Goal: Information Seeking & Learning: Learn about a topic

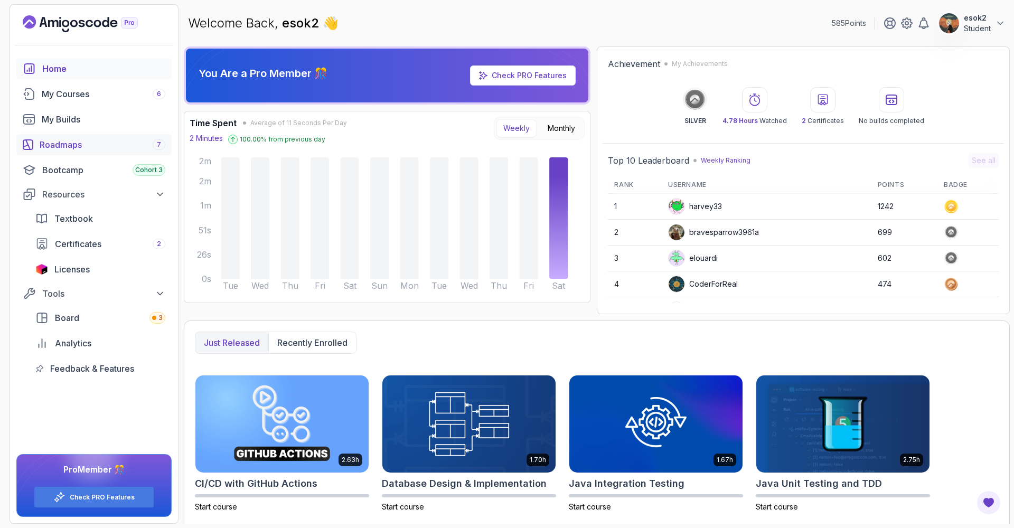
click at [61, 135] on link "Roadmaps 7" at bounding box center [93, 144] width 155 height 21
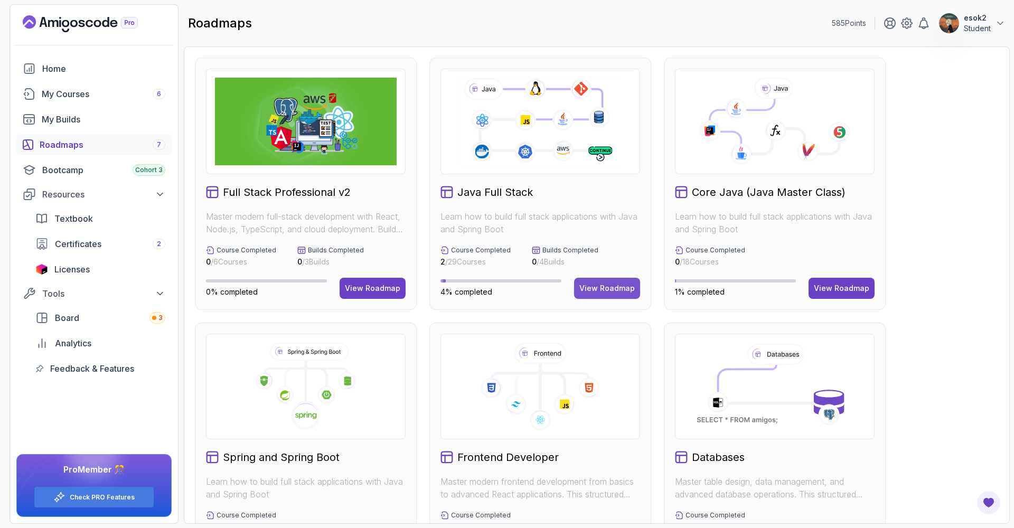
click at [613, 293] on div "View Roadmap" at bounding box center [606, 288] width 55 height 11
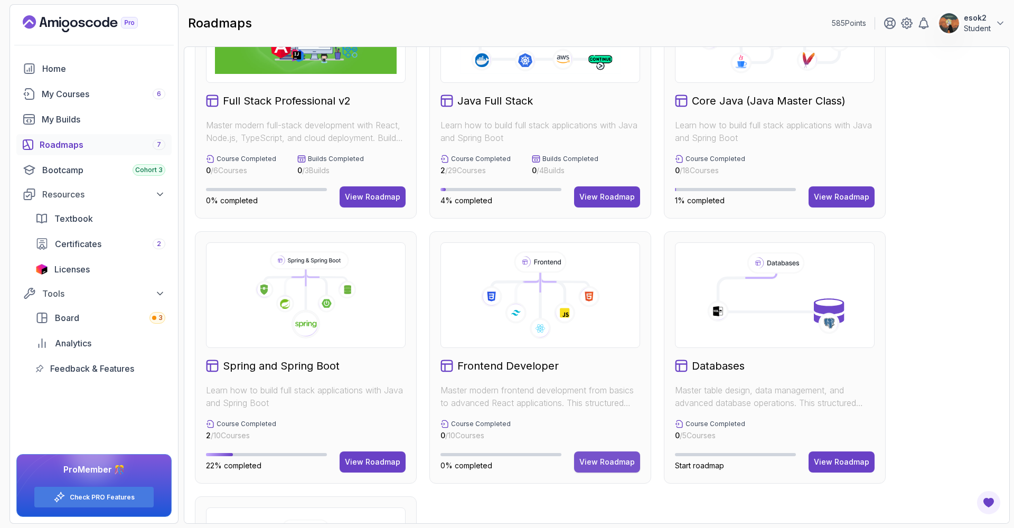
click at [607, 461] on div "View Roadmap" at bounding box center [606, 462] width 55 height 11
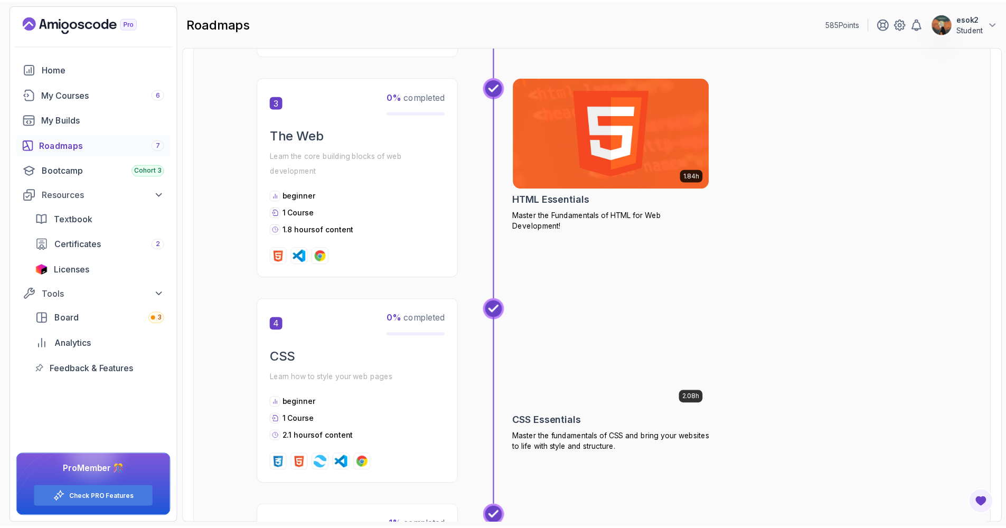
scroll to position [699, 0]
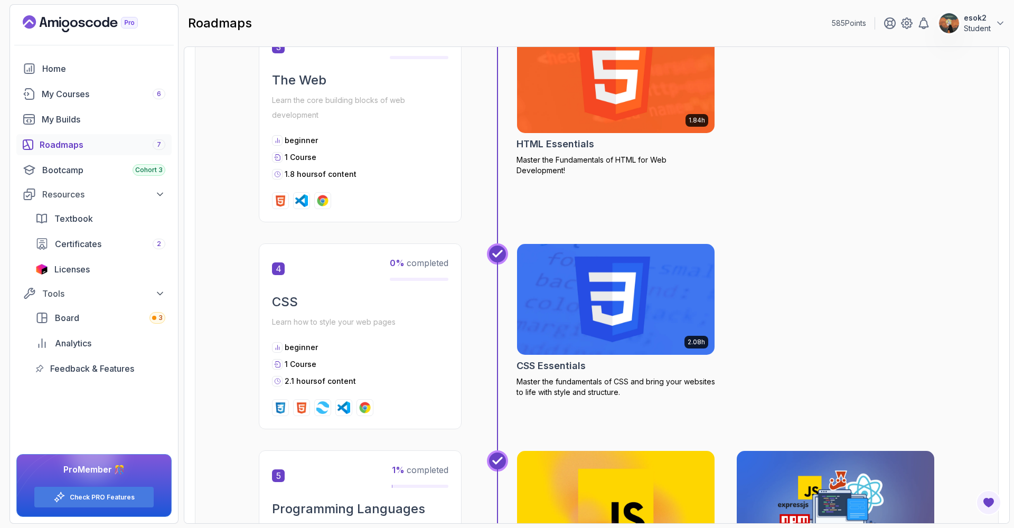
click at [618, 317] on img at bounding box center [616, 299] width 208 height 116
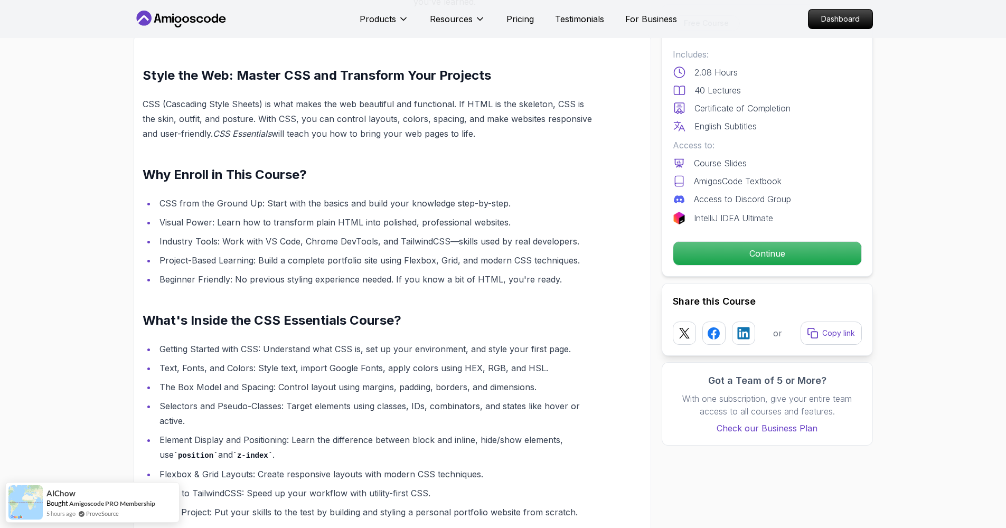
scroll to position [876, 0]
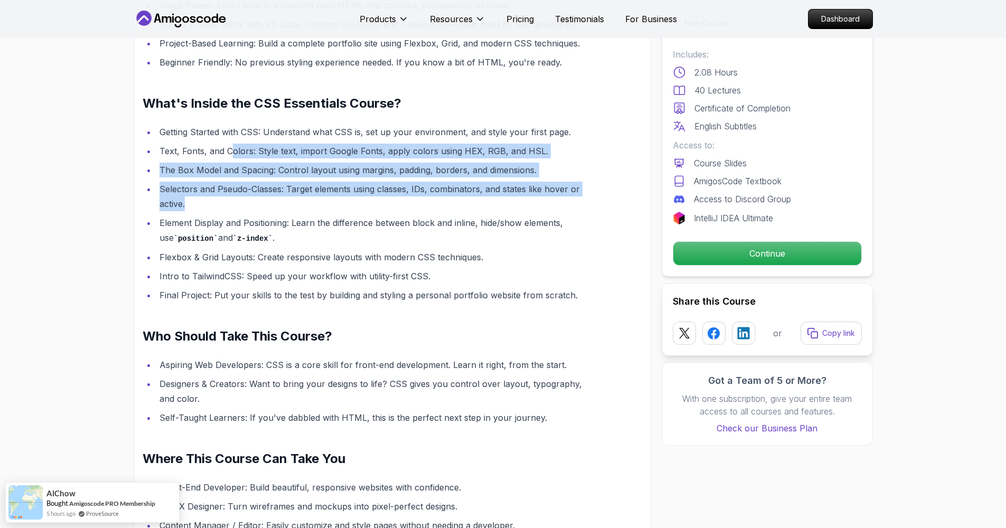
drag, startPoint x: 231, startPoint y: 147, endPoint x: 364, endPoint y: 201, distance: 144.3
click at [364, 201] on ul "Getting Started with CSS: Understand what CSS is, set up your environment, and …" at bounding box center [367, 214] width 449 height 178
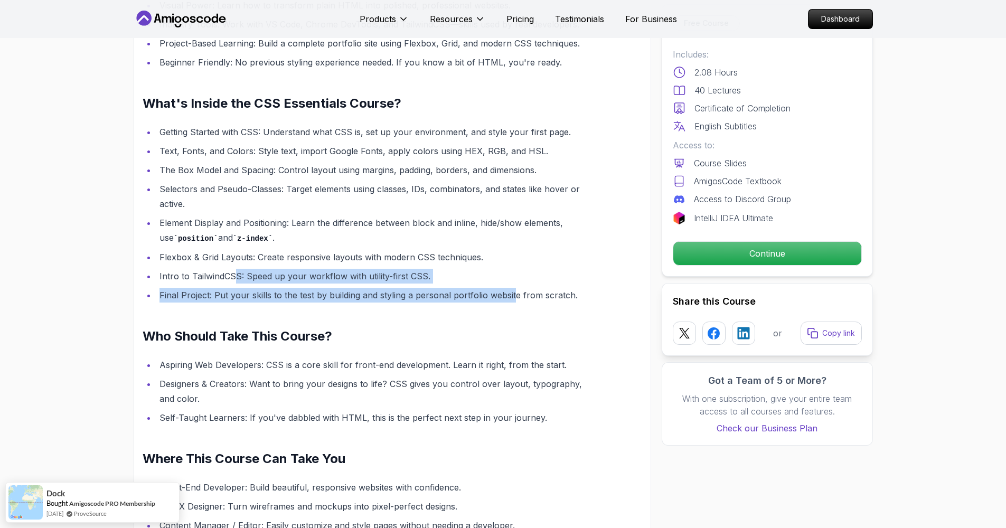
drag, startPoint x: 278, startPoint y: 272, endPoint x: 552, endPoint y: 294, distance: 274.5
click at [512, 296] on ul "Getting Started with CSS: Understand what CSS is, set up your environment, and …" at bounding box center [367, 214] width 449 height 178
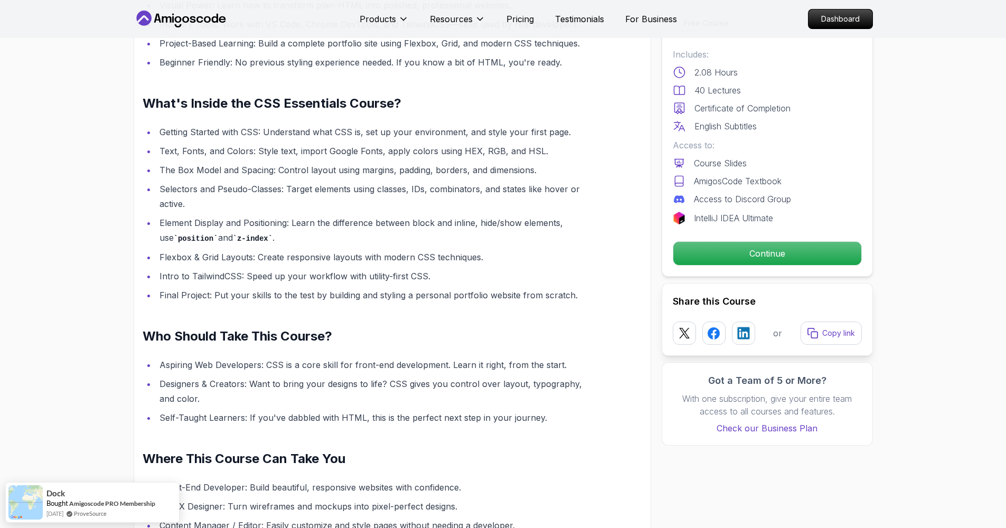
click at [554, 291] on li "Final Project: Put your skills to the test by building and styling a personal p…" at bounding box center [374, 295] width 436 height 15
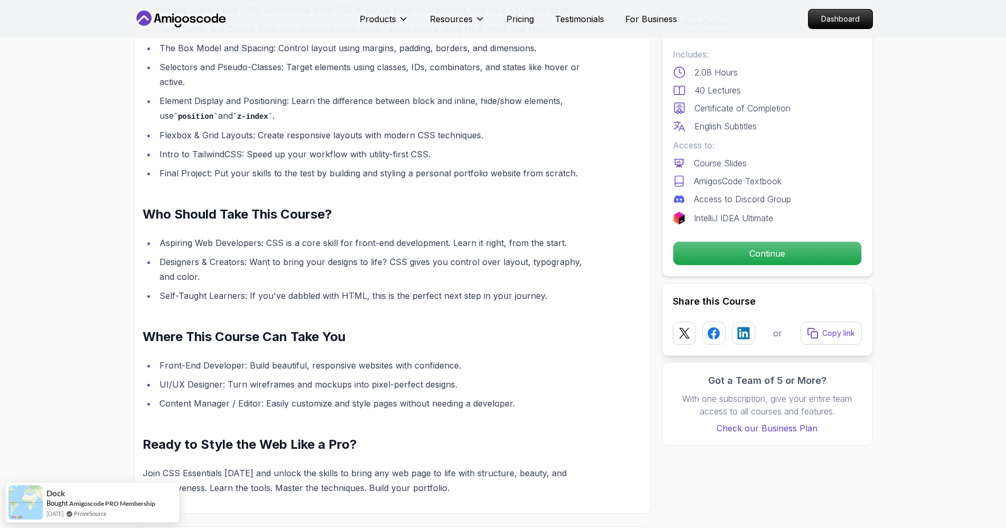
scroll to position [1106, 0]
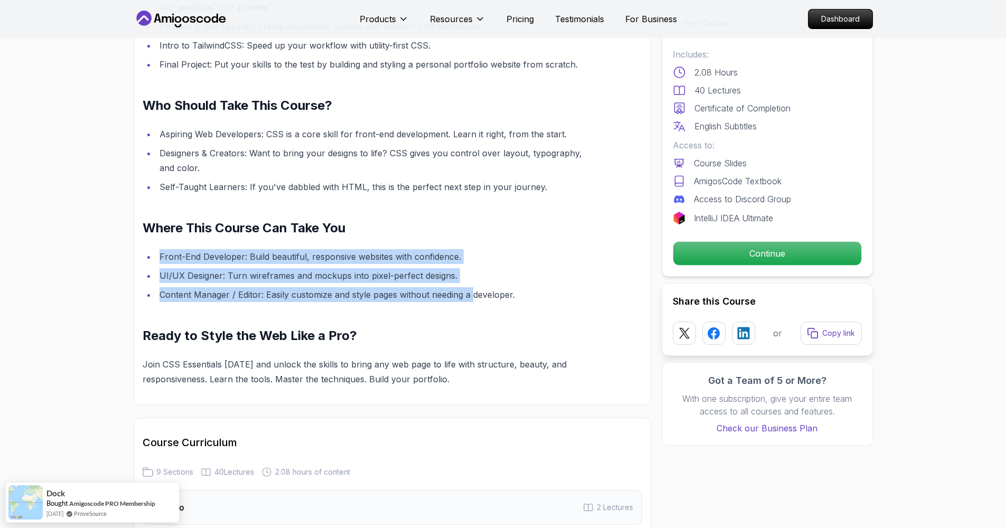
drag, startPoint x: 172, startPoint y: 257, endPoint x: 478, endPoint y: 294, distance: 308.0
click at [476, 293] on ul "Front-End Developer: Build beautiful, responsive websites with confidence. UI/U…" at bounding box center [367, 275] width 449 height 53
drag, startPoint x: 522, startPoint y: 295, endPoint x: 180, endPoint y: 260, distance: 344.1
click at [180, 260] on ul "Front-End Developer: Build beautiful, responsive websites with confidence. UI/U…" at bounding box center [367, 275] width 449 height 53
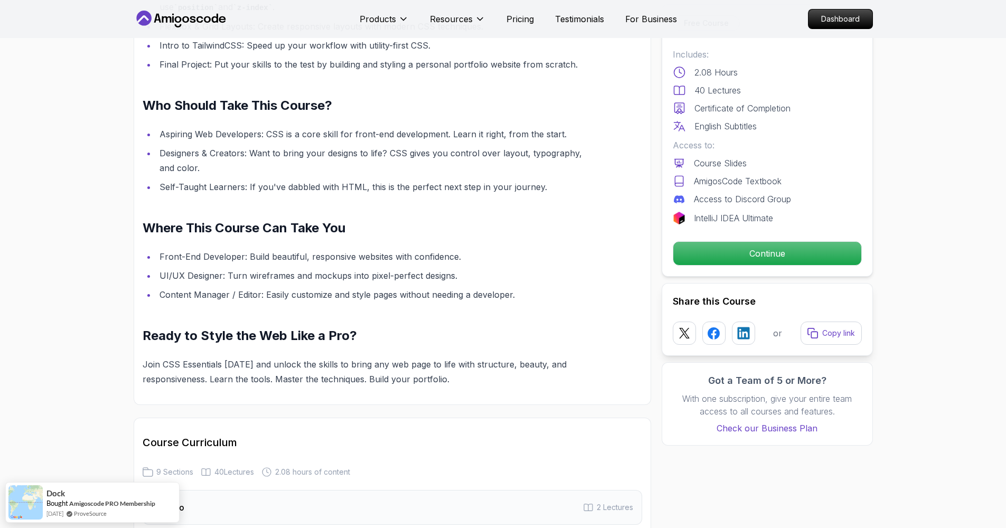
click at [314, 283] on li "UI/UX Designer: Turn wireframes and mockups into pixel-perfect designs." at bounding box center [374, 275] width 436 height 15
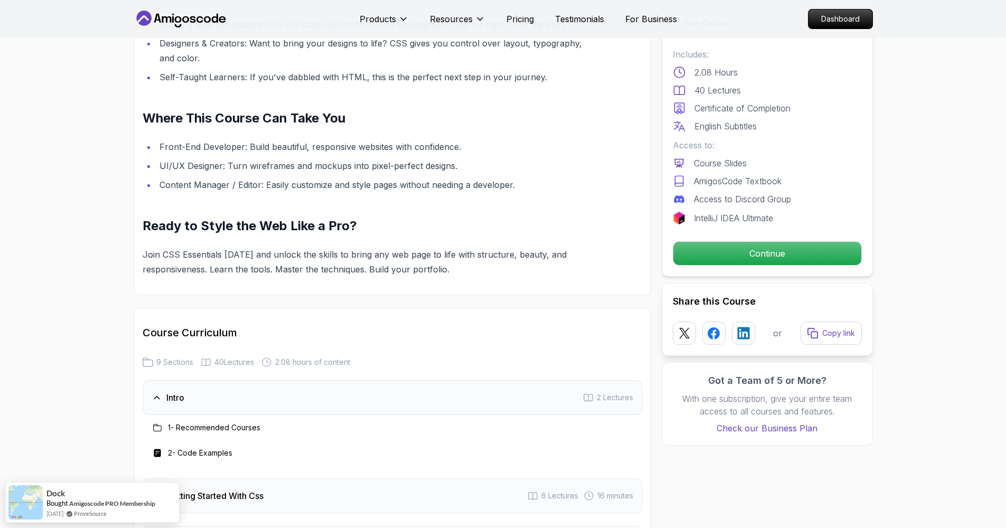
scroll to position [1271, 0]
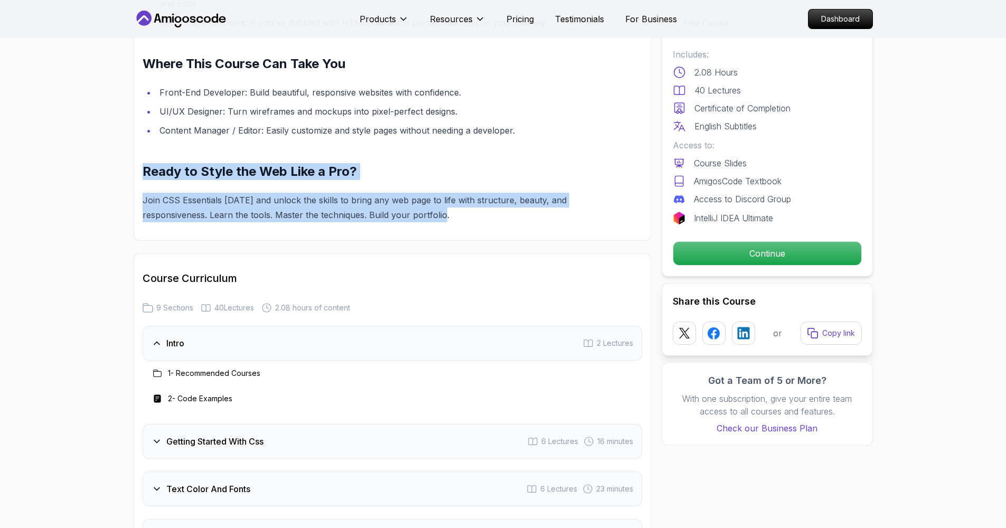
drag, startPoint x: 144, startPoint y: 174, endPoint x: 461, endPoint y: 222, distance: 320.5
click at [461, 222] on p "Join CSS Essentials [DATE] and unlock the skills to bring any web page to life …" at bounding box center [367, 208] width 449 height 30
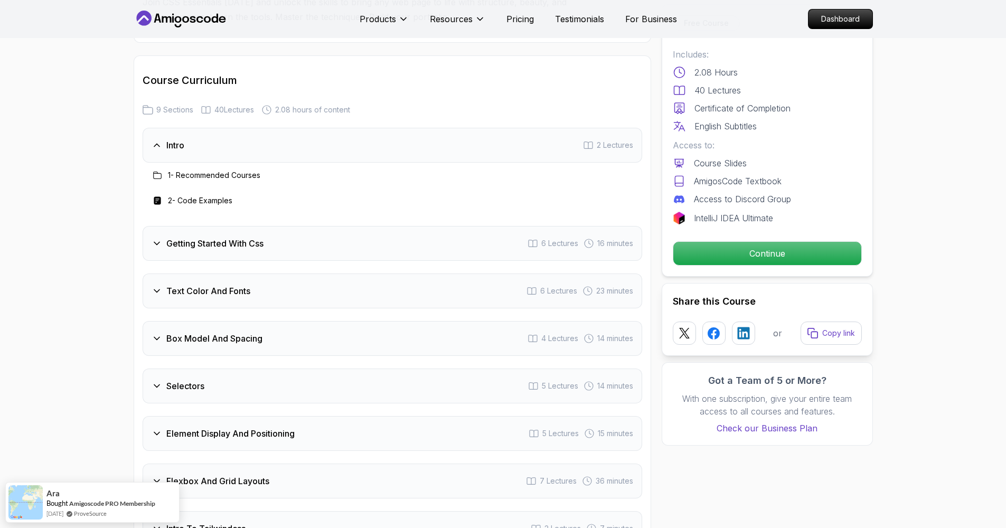
scroll to position [1649, 0]
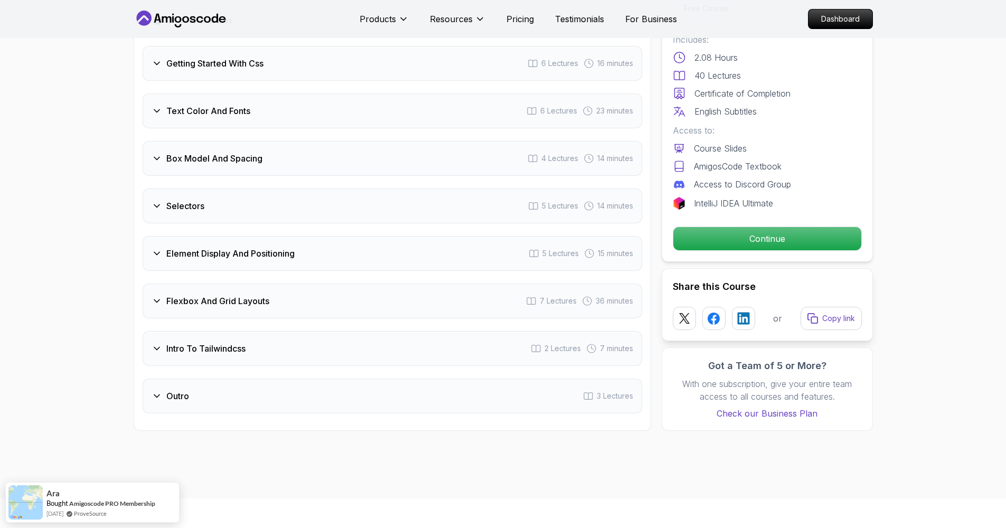
click at [293, 401] on div "Outro 3 Lectures" at bounding box center [393, 396] width 500 height 35
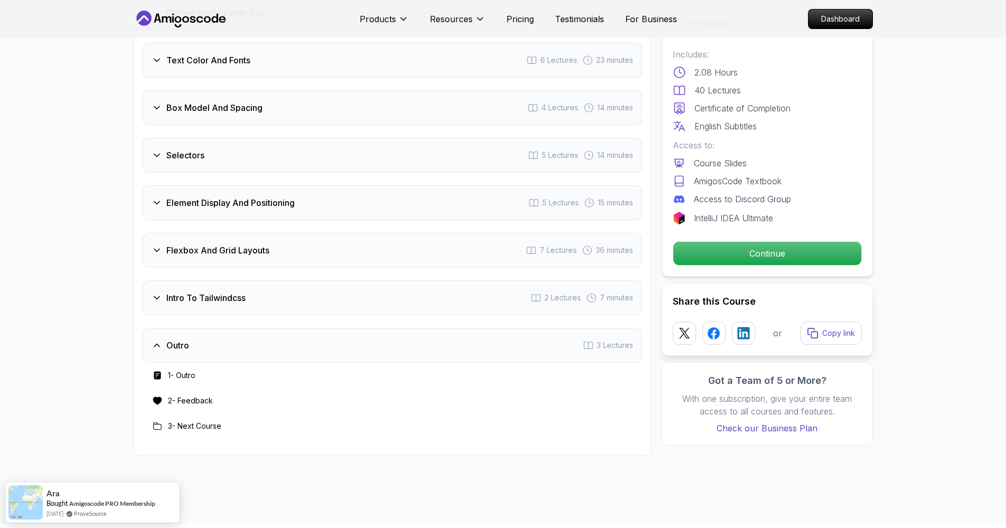
click at [320, 301] on div "Intro To Tailwindcss 2 Lectures 7 minutes" at bounding box center [393, 297] width 500 height 35
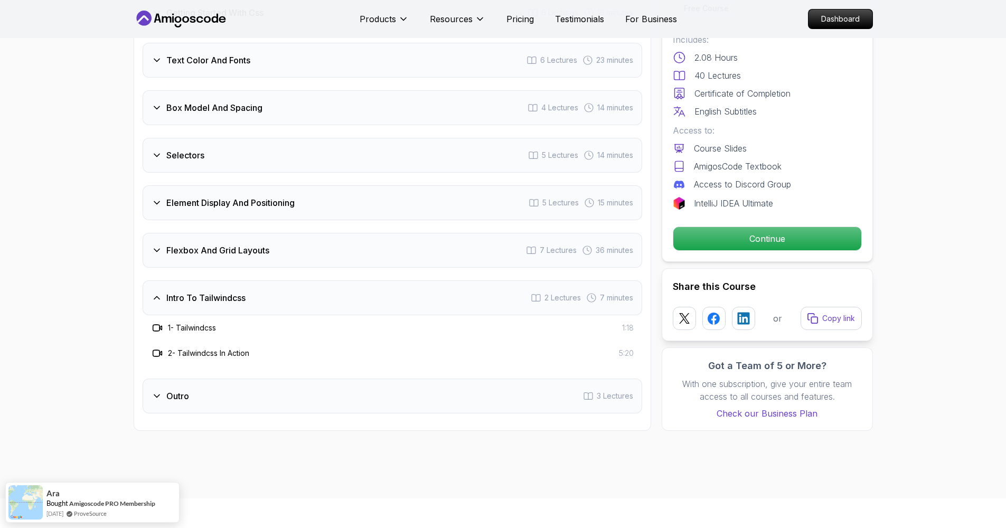
click at [335, 257] on div "Flexbox And Grid Layouts 7 Lectures 36 minutes" at bounding box center [393, 250] width 500 height 35
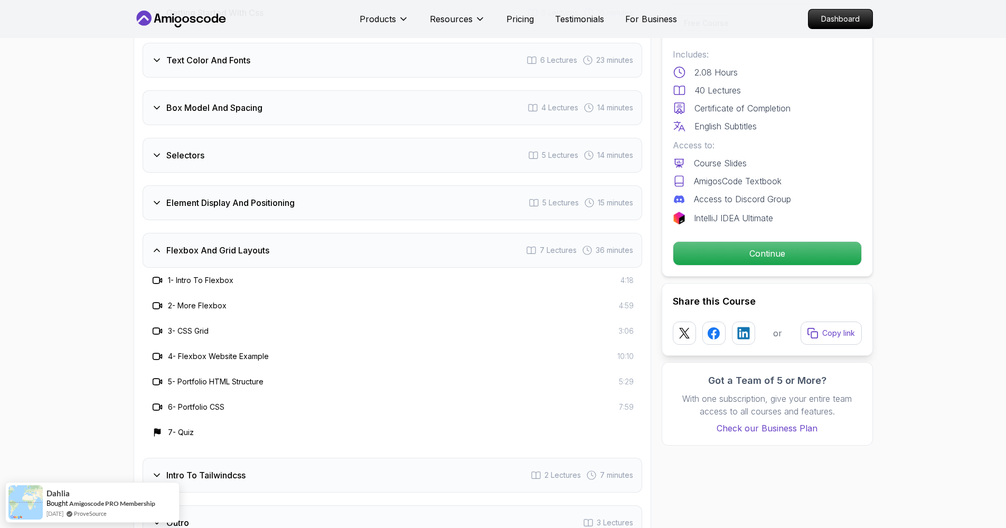
click at [335, 205] on div "Element Display And Positioning 5 Lectures 15 minutes" at bounding box center [393, 202] width 500 height 35
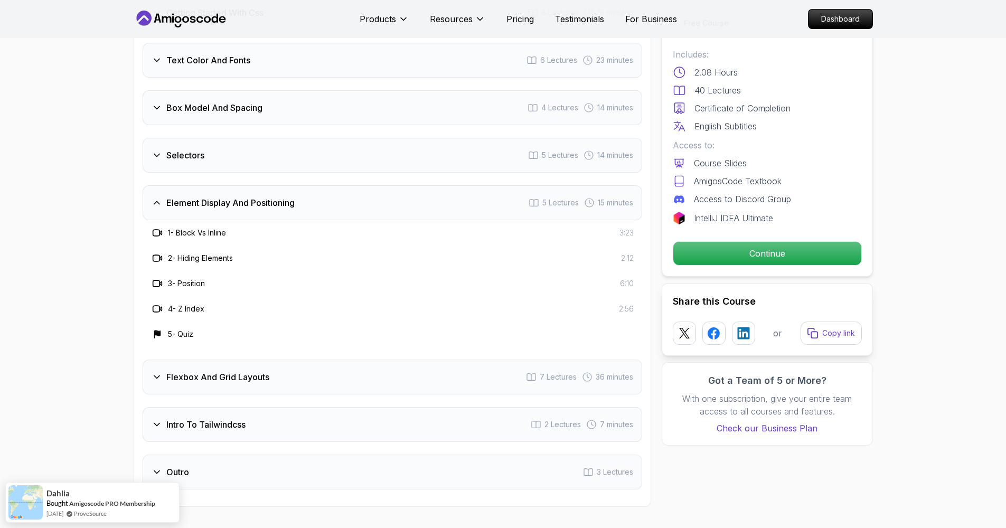
click at [292, 372] on div "Flexbox And Grid Layouts 7 Lectures 36 minutes" at bounding box center [393, 377] width 500 height 35
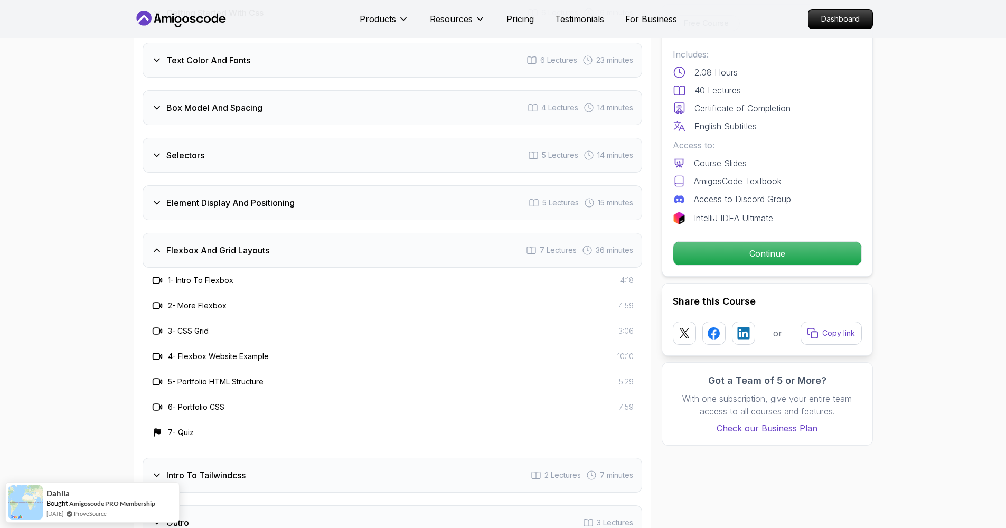
click at [283, 153] on div "Selectors 5 Lectures 14 minutes" at bounding box center [393, 155] width 500 height 35
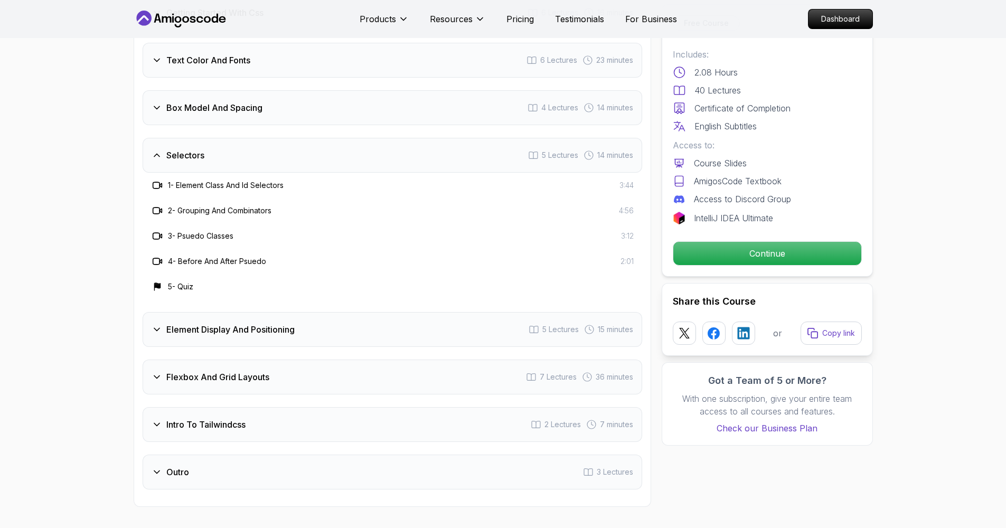
click at [285, 108] on div "Box Model And Spacing 4 Lectures 14 minutes" at bounding box center [393, 107] width 500 height 35
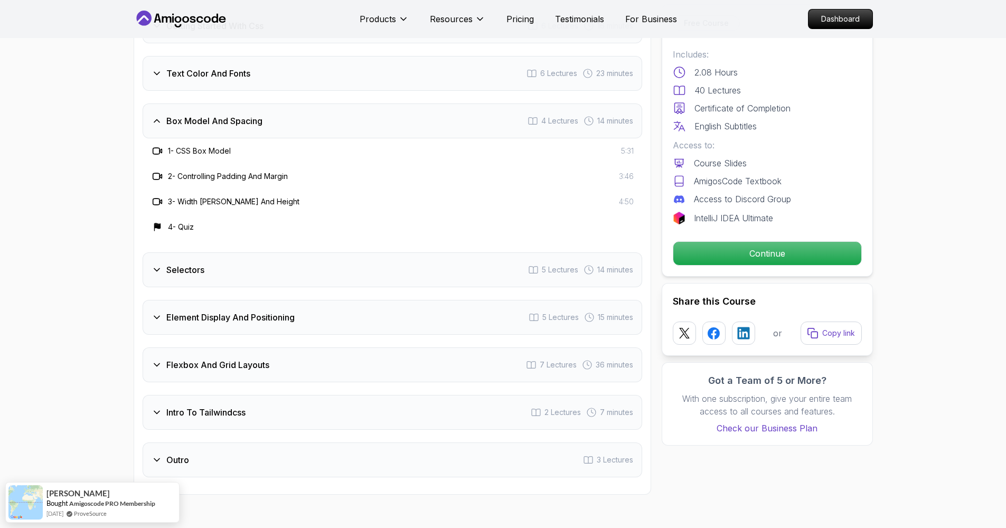
scroll to position [1627, 0]
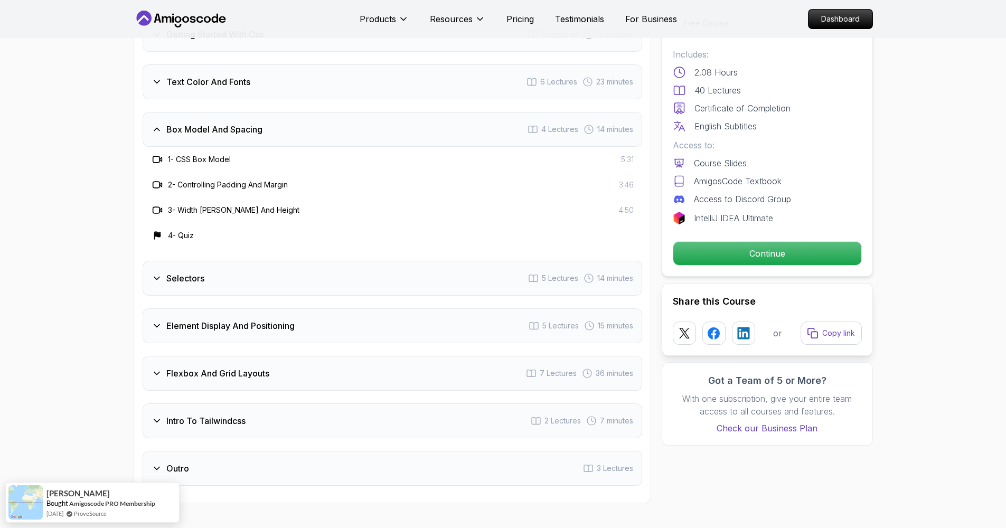
click at [280, 83] on div "Text Color And Fonts 6 Lectures 23 minutes" at bounding box center [393, 81] width 500 height 35
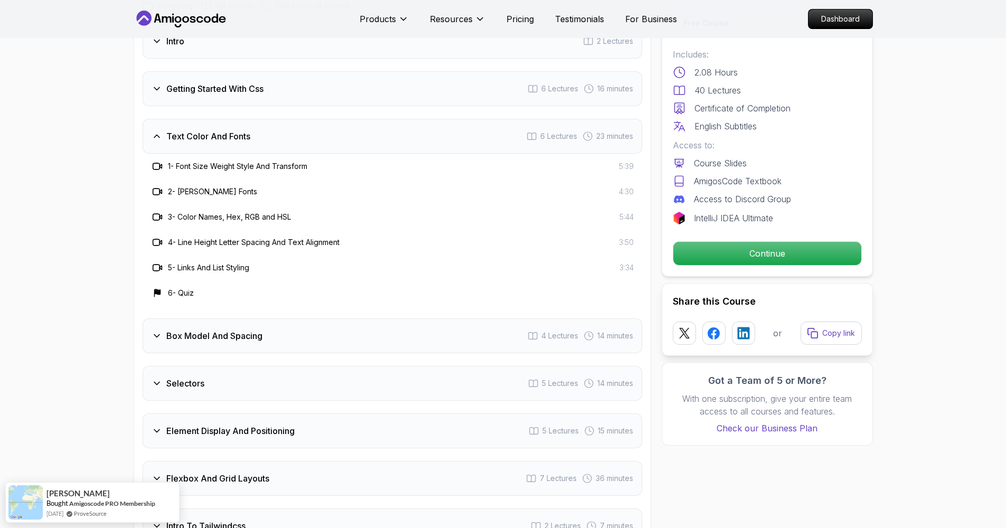
scroll to position [1566, 0]
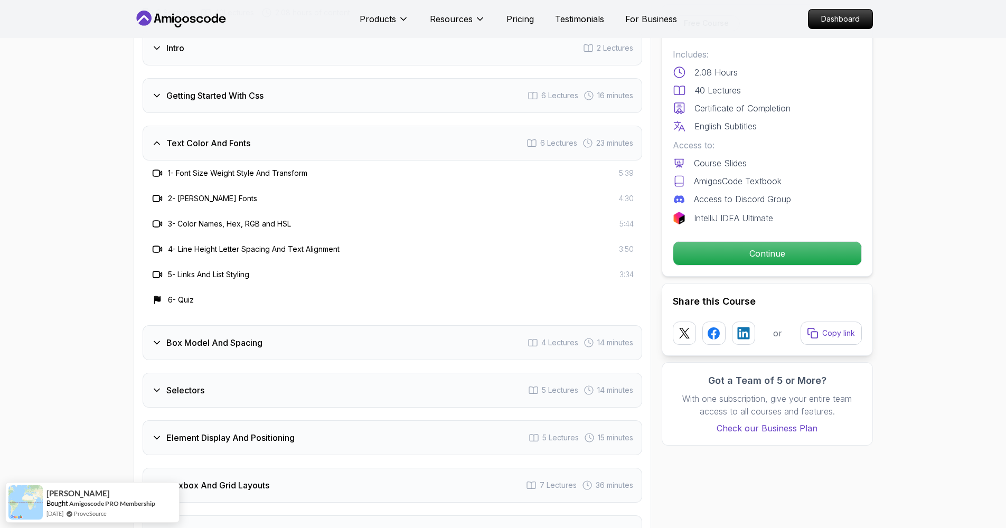
click at [321, 90] on div "Getting Started With Css 6 Lectures 16 minutes" at bounding box center [393, 95] width 500 height 35
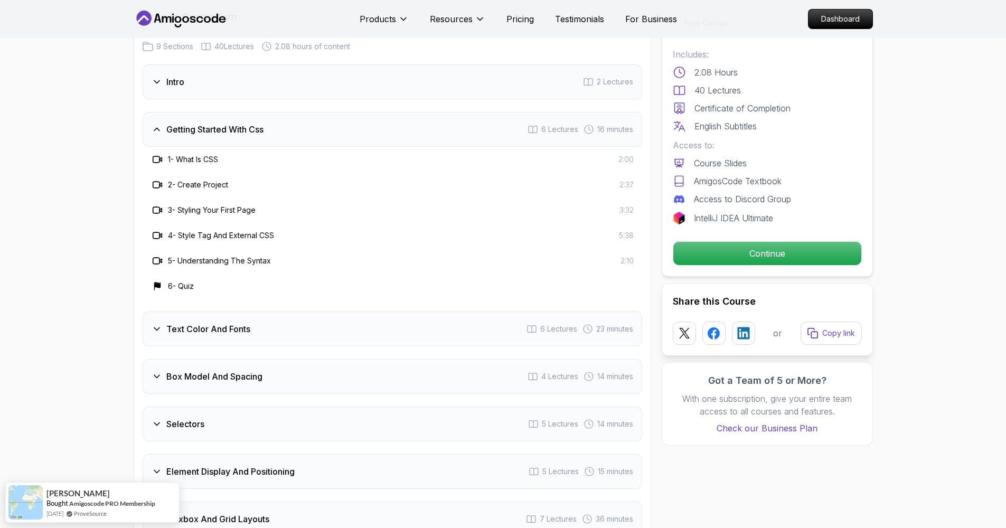
scroll to position [1479, 0]
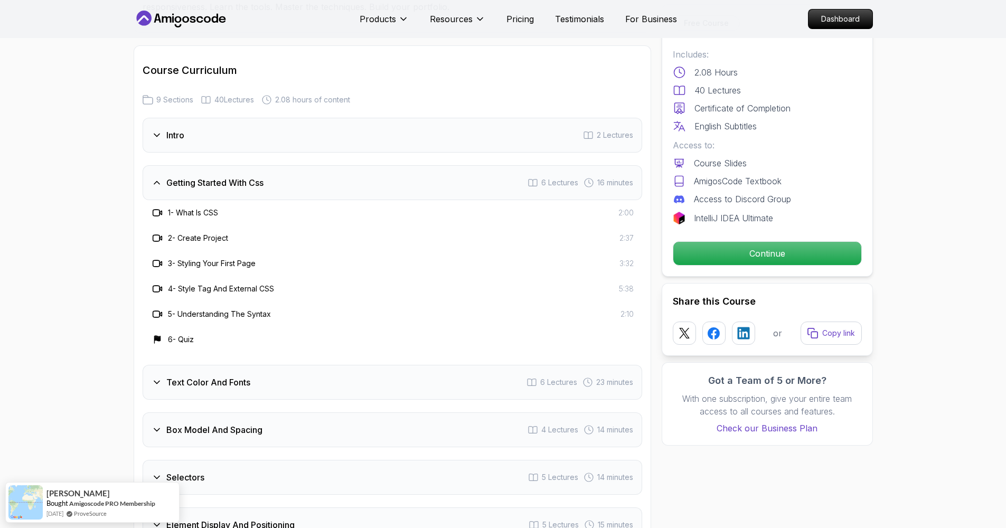
click at [437, 145] on div "Intro 2 Lectures" at bounding box center [393, 135] width 500 height 35
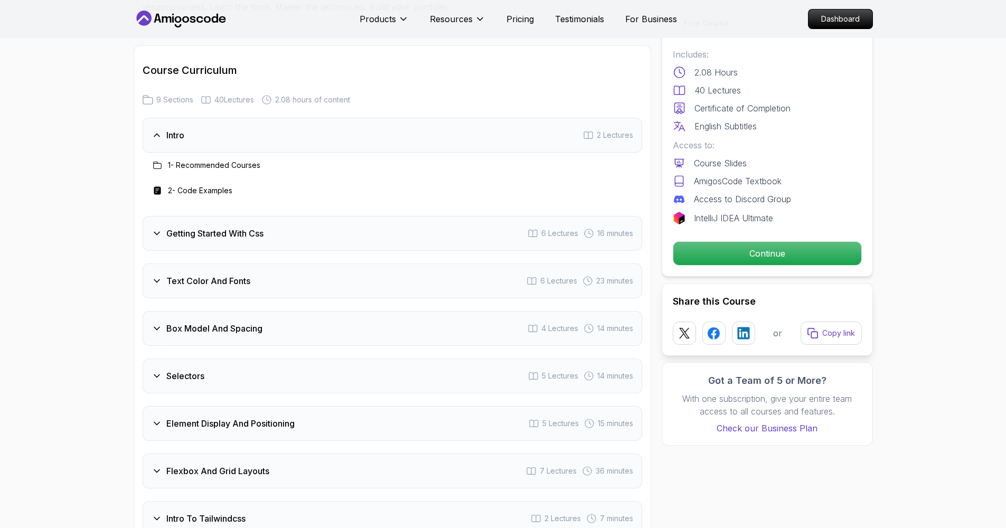
click at [390, 247] on div "Getting Started With Css 6 Lectures 16 minutes" at bounding box center [393, 233] width 500 height 35
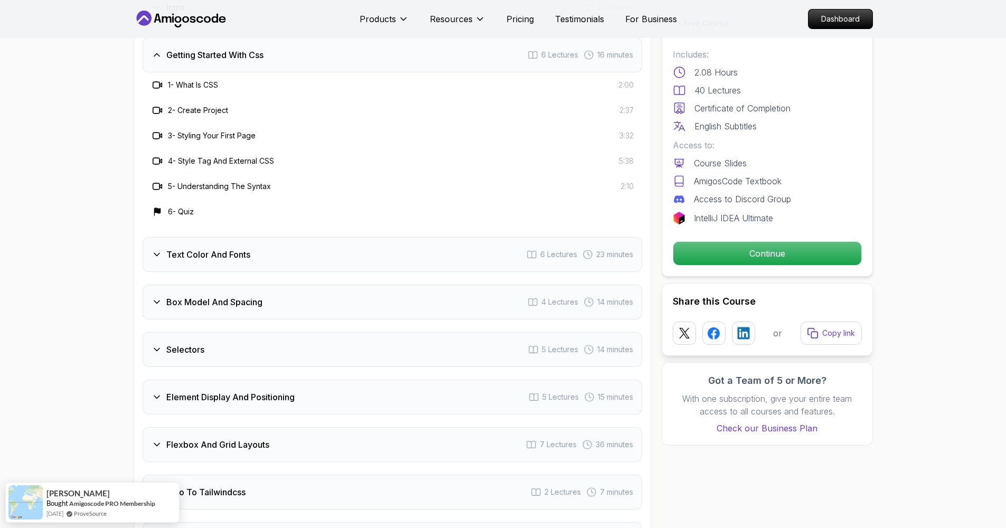
scroll to position [1661, 0]
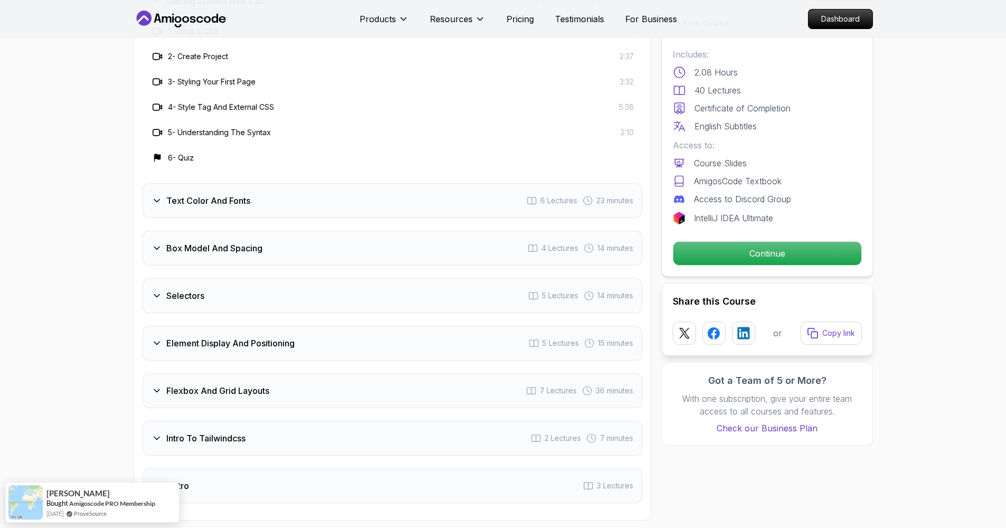
click at [390, 252] on div "Box Model And Spacing 4 Lectures 14 minutes" at bounding box center [393, 248] width 500 height 35
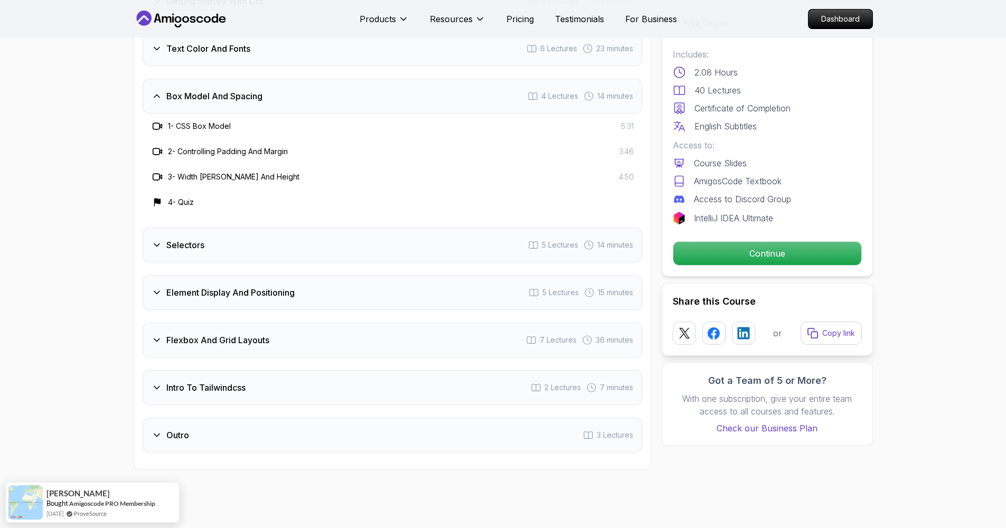
click at [388, 254] on div "Selectors 5 Lectures 14 minutes" at bounding box center [393, 245] width 500 height 35
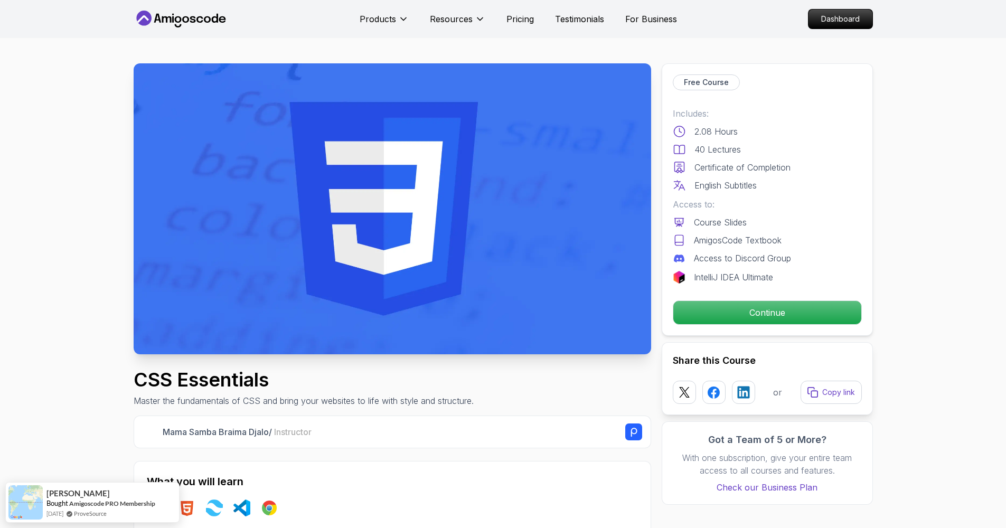
scroll to position [6, 0]
